Goal: Transaction & Acquisition: Purchase product/service

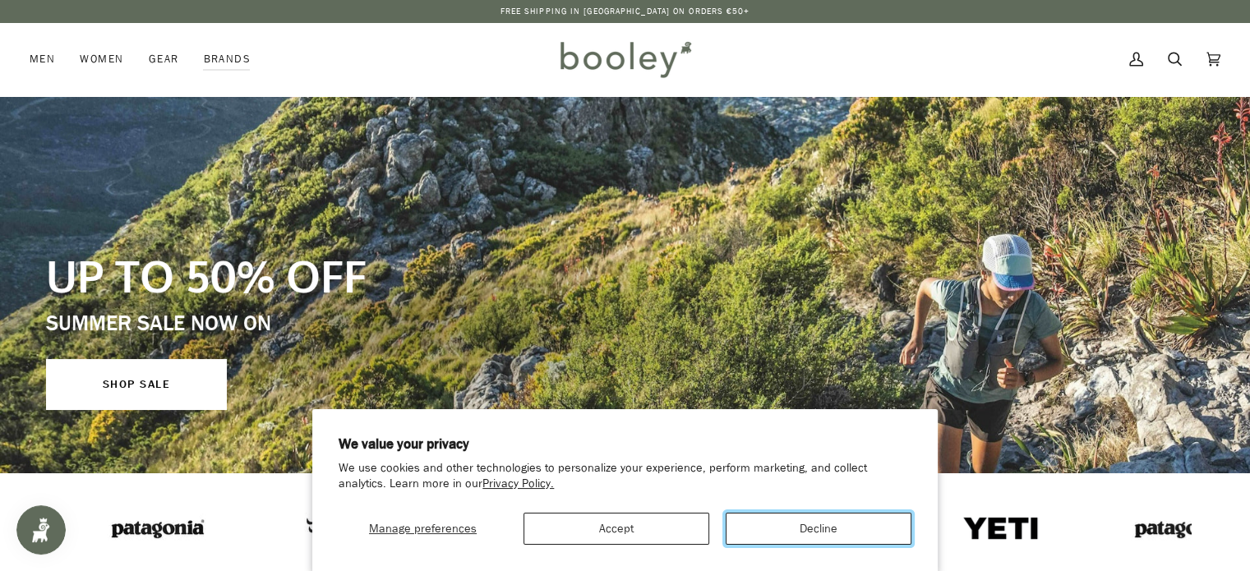
click at [829, 526] on button "Decline" at bounding box center [819, 529] width 186 height 32
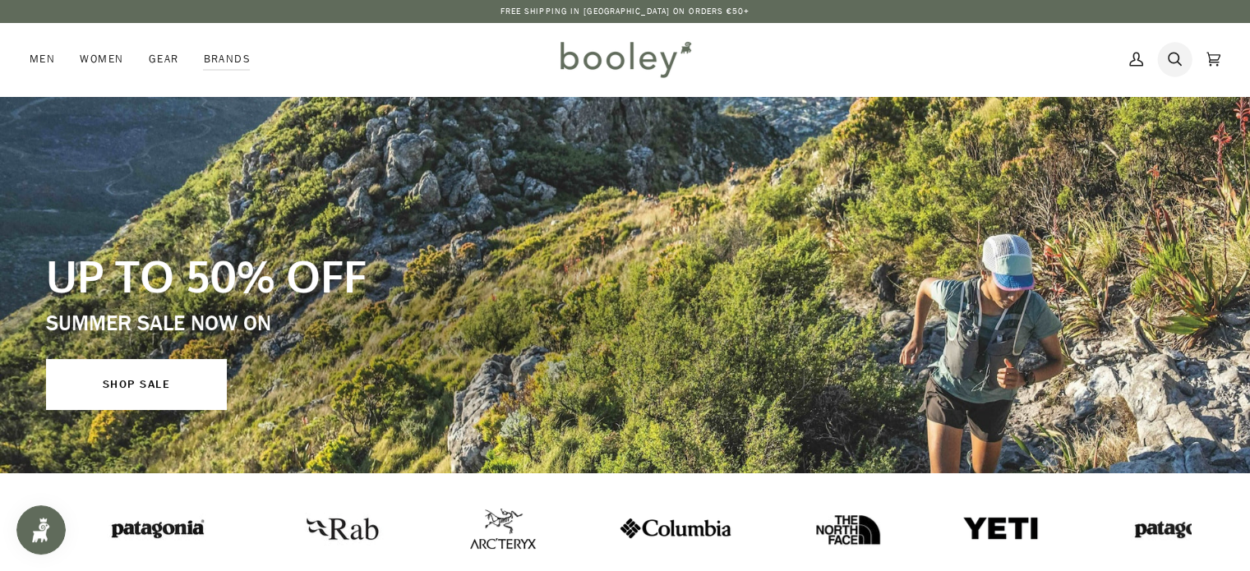
click at [1171, 52] on icon at bounding box center [1175, 59] width 14 height 25
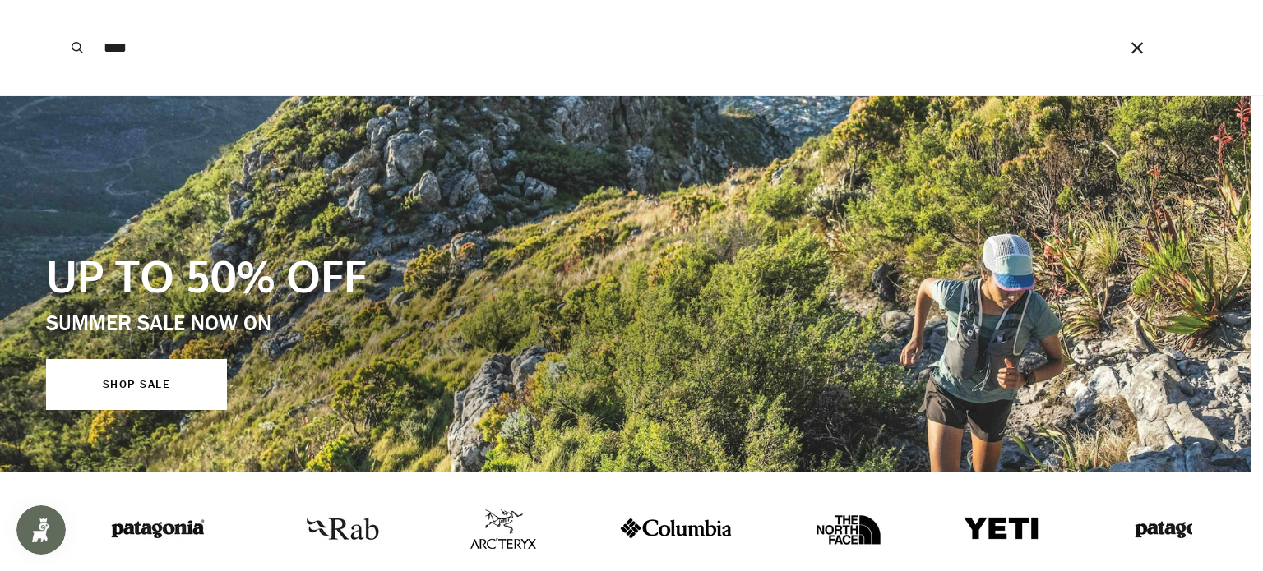
type input "****"
click at [59, 0] on button "Search" at bounding box center [77, 47] width 36 height 95
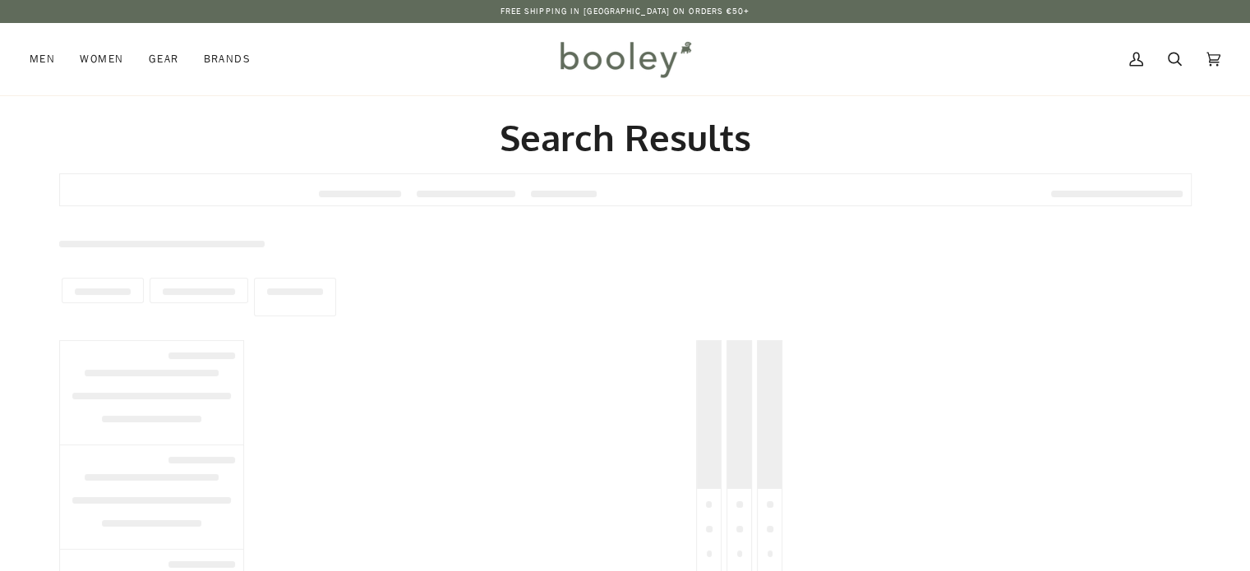
type input "****"
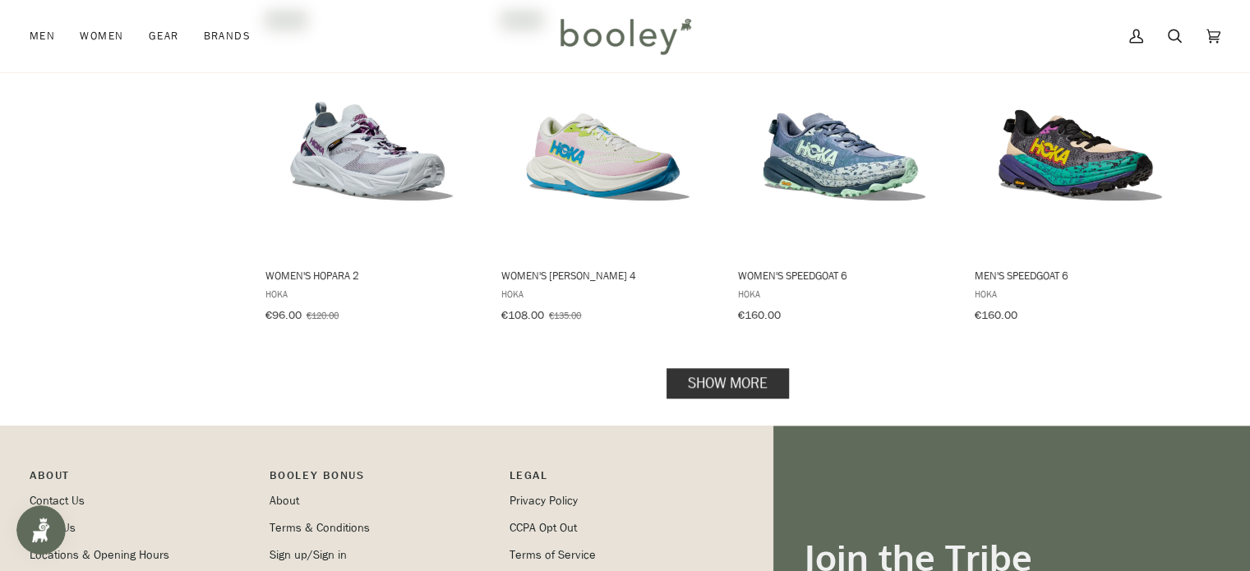
scroll to position [1665, 0]
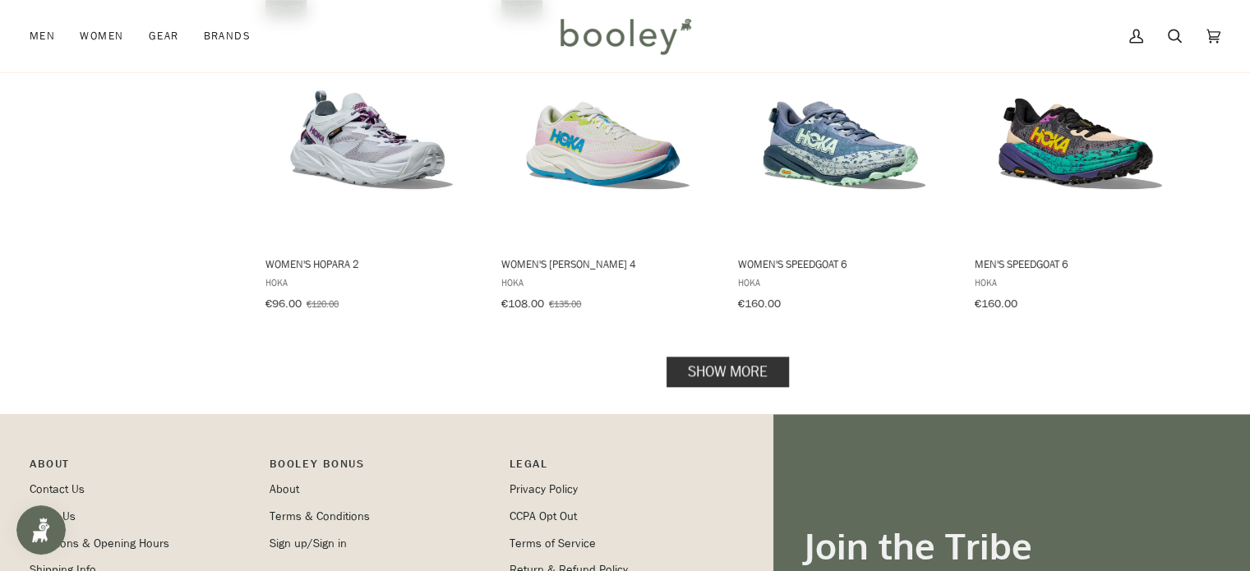
click at [705, 361] on link "Show more" at bounding box center [728, 371] width 122 height 30
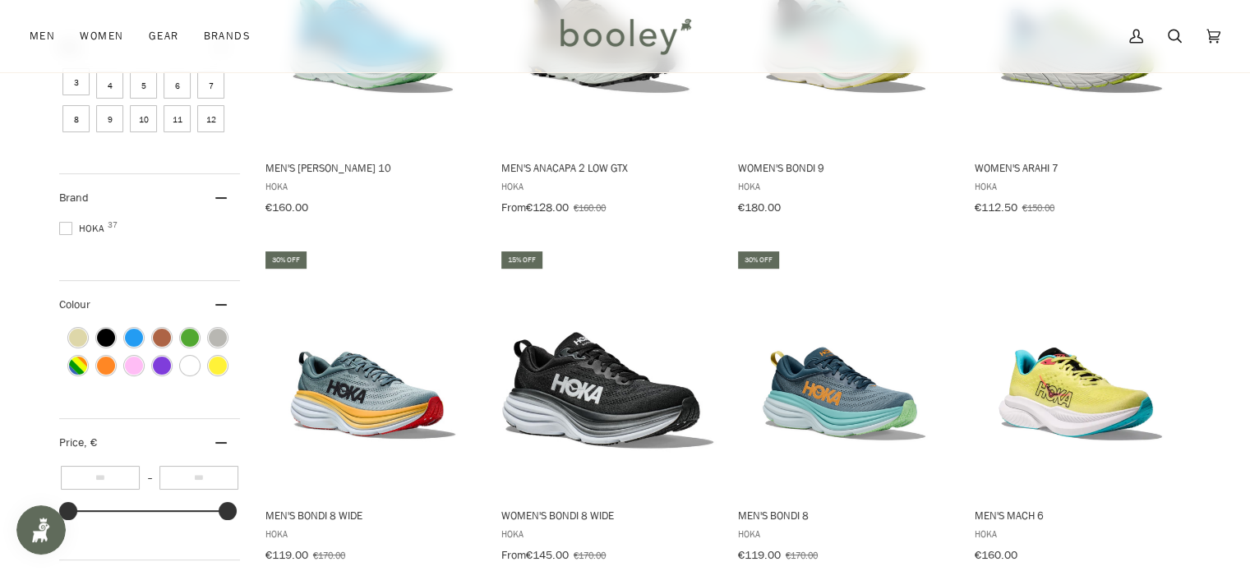
scroll to position [393, 0]
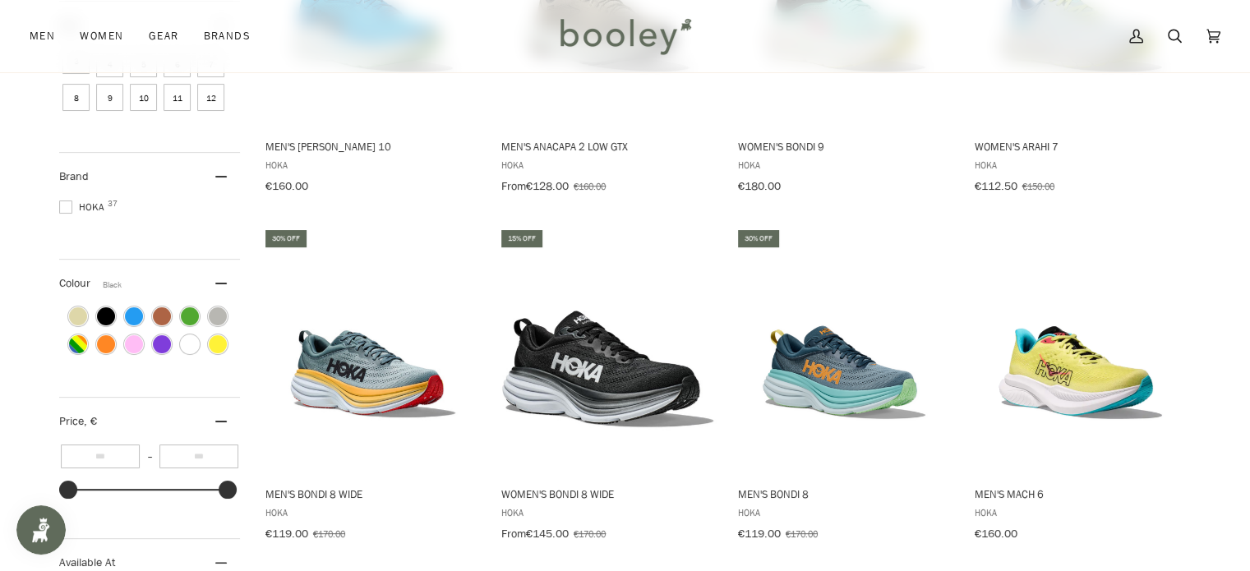
click at [102, 326] on span "Colour: Black" at bounding box center [106, 316] width 18 height 18
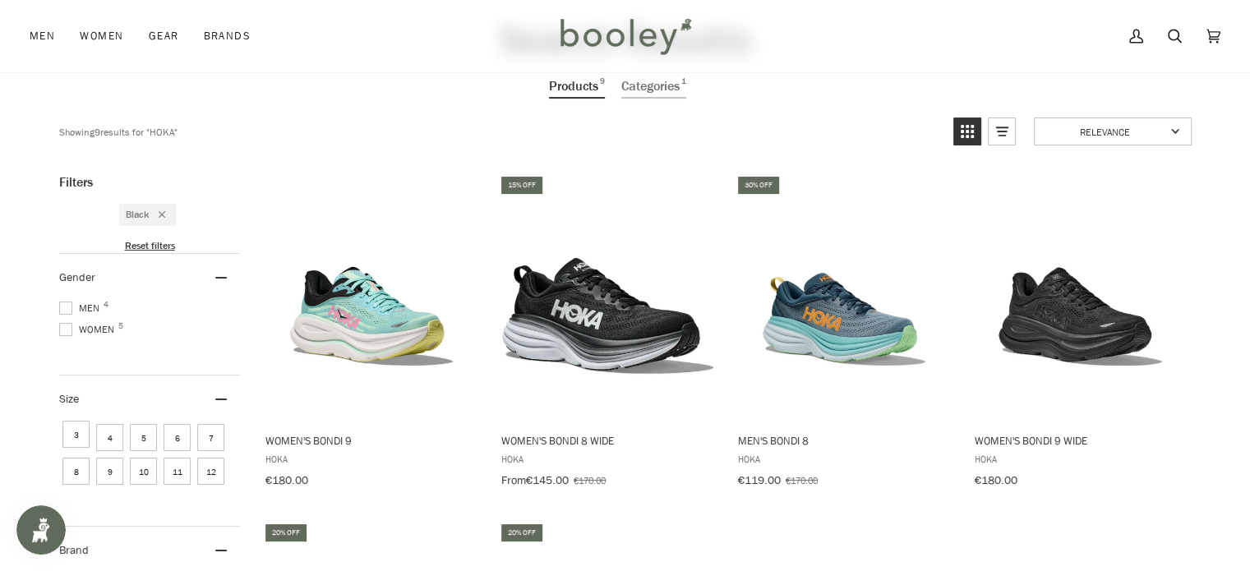
scroll to position [72, 0]
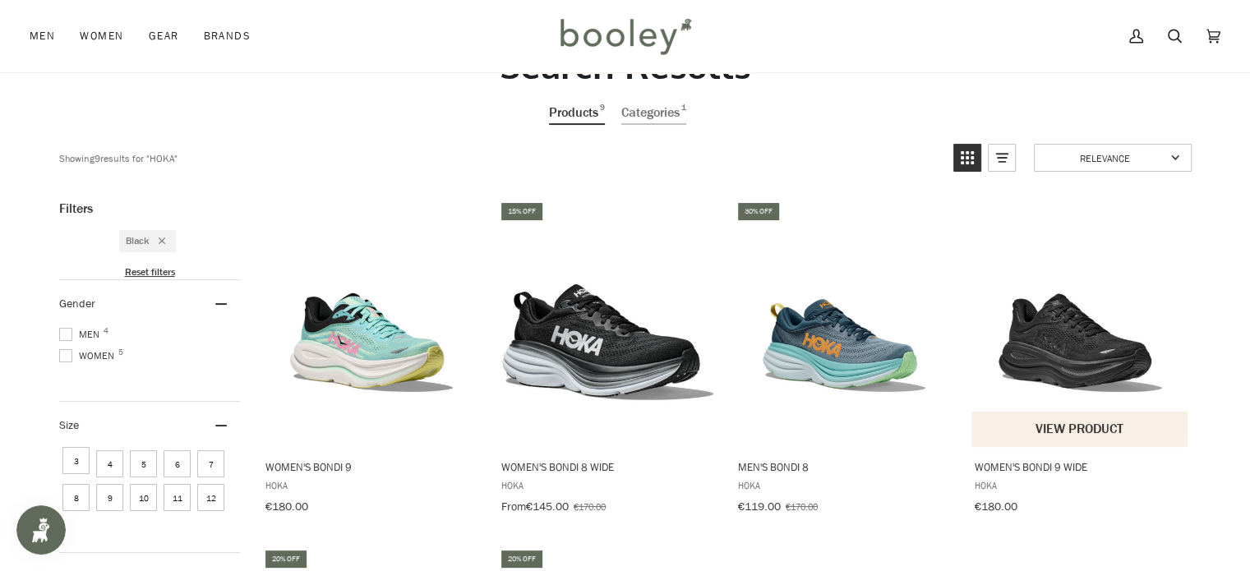
click at [1080, 317] on img "Women's Bondi 9 Wide" at bounding box center [1081, 324] width 218 height 218
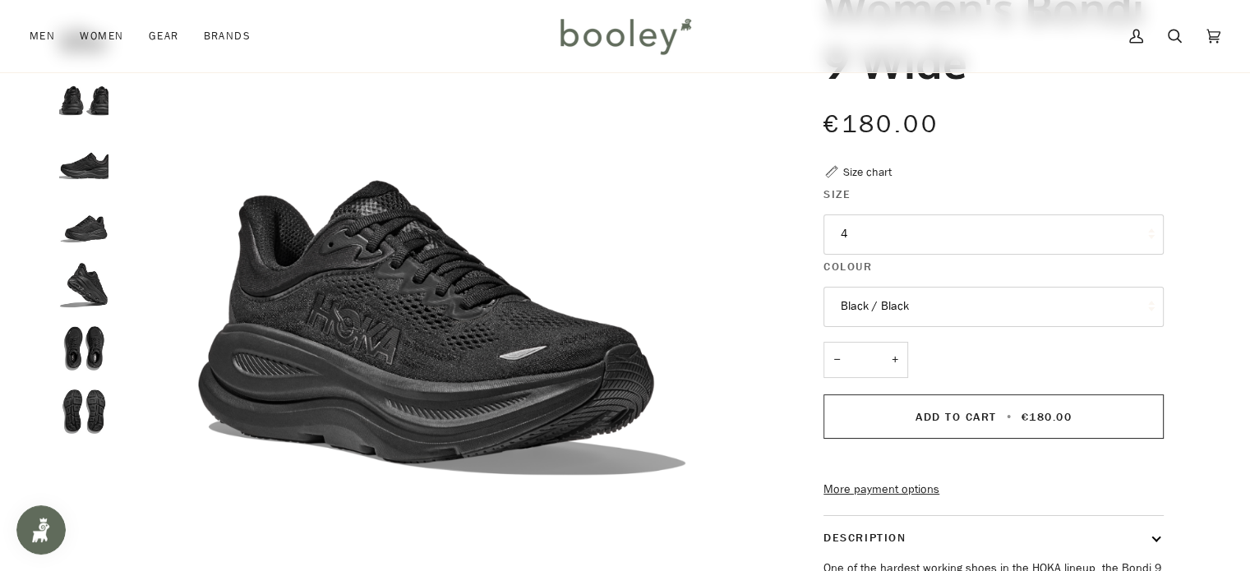
scroll to position [181, 0]
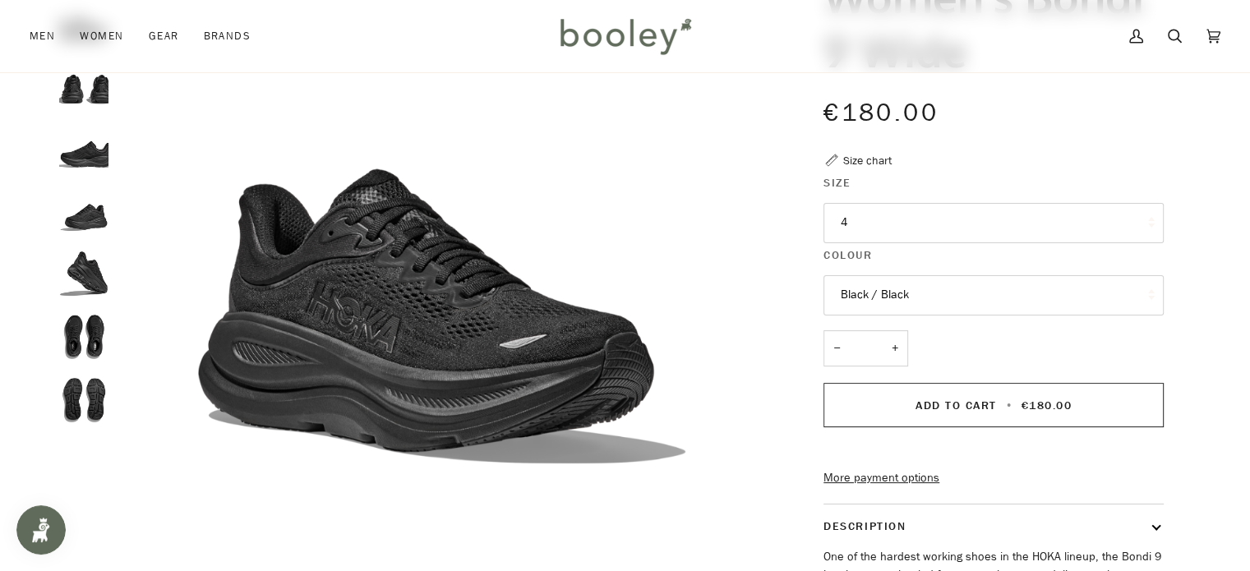
click at [83, 209] on img "Hoka Women's Bondi 9 Wide Black / Black - Booley Galway" at bounding box center [83, 211] width 49 height 49
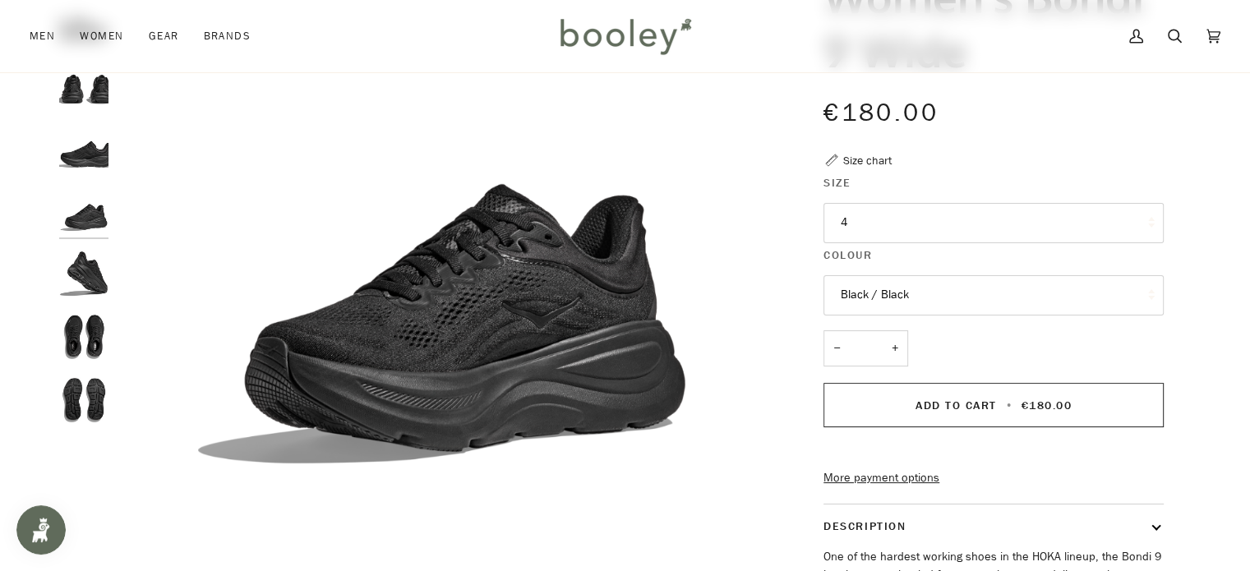
click at [92, 330] on img "Hoka Women's Bondi 9 Wide Black / Black - Booley Galway" at bounding box center [83, 336] width 49 height 49
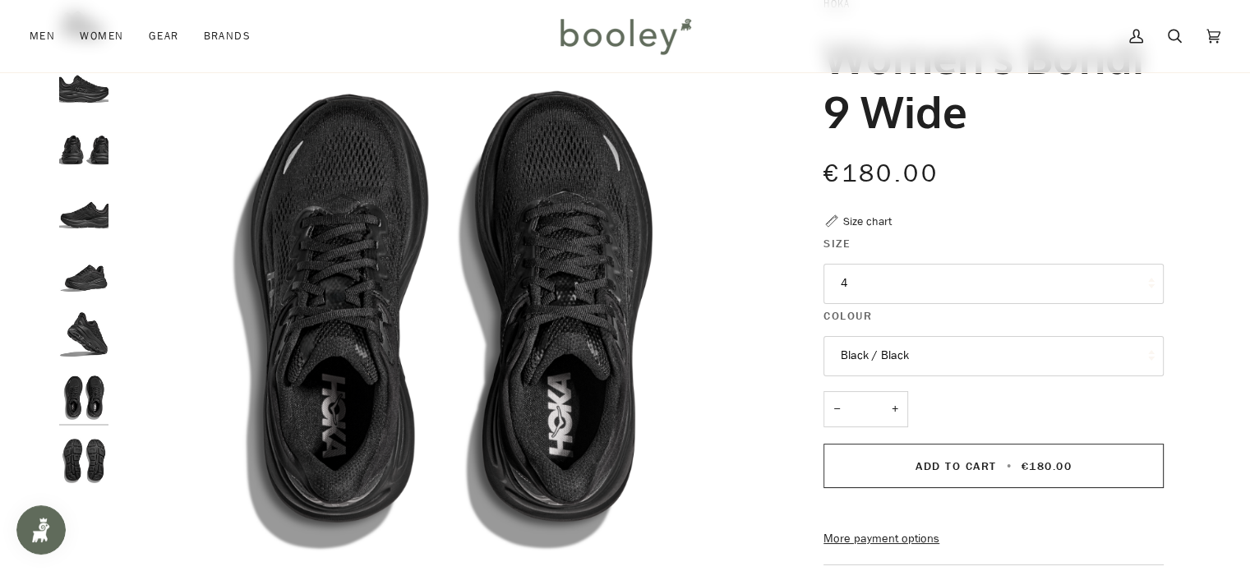
scroll to position [110, 0]
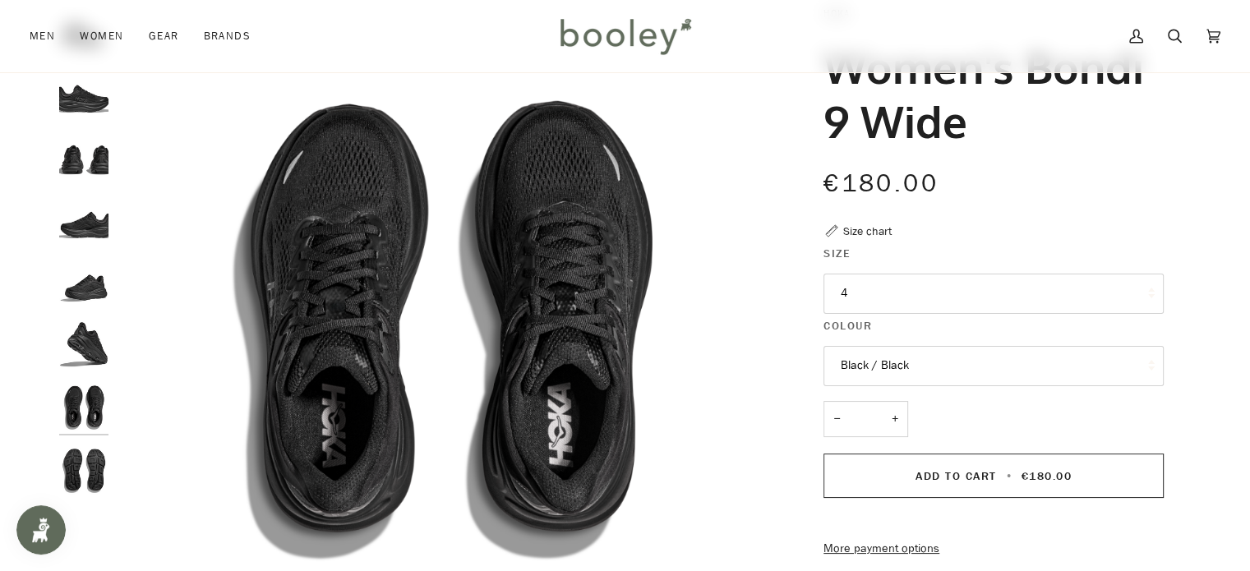
click at [84, 236] on img "Hoka Women's Bondi 9 Wide Black / Black - Booley Galway" at bounding box center [83, 218] width 49 height 49
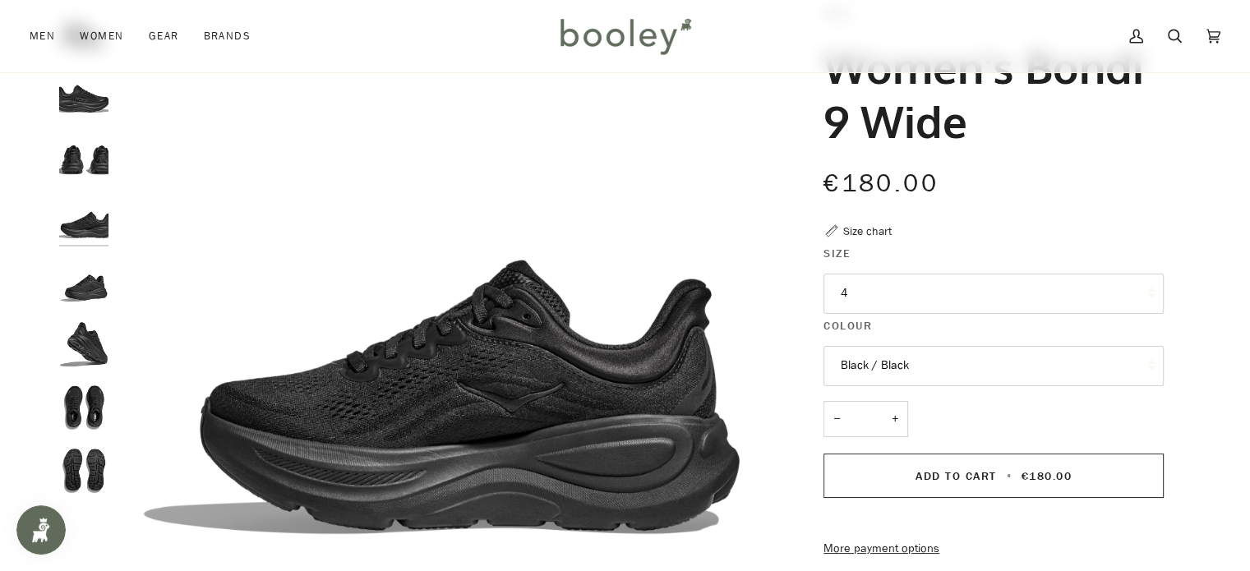
click at [92, 146] on img "Hoka Women's Bondi 9 Wide Black / Black - Booley Galway" at bounding box center [83, 155] width 49 height 49
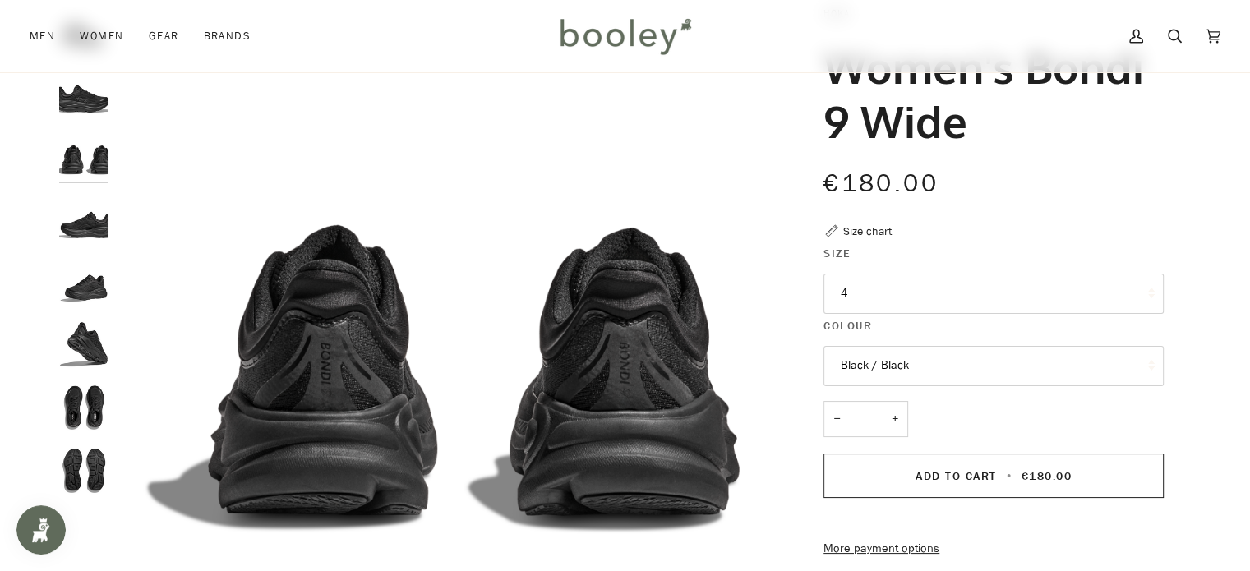
click at [89, 95] on img "Hoka Women's Bondi 9 Wide Black / Black - Booley Galway" at bounding box center [83, 92] width 49 height 49
